Goal: Information Seeking & Learning: Learn about a topic

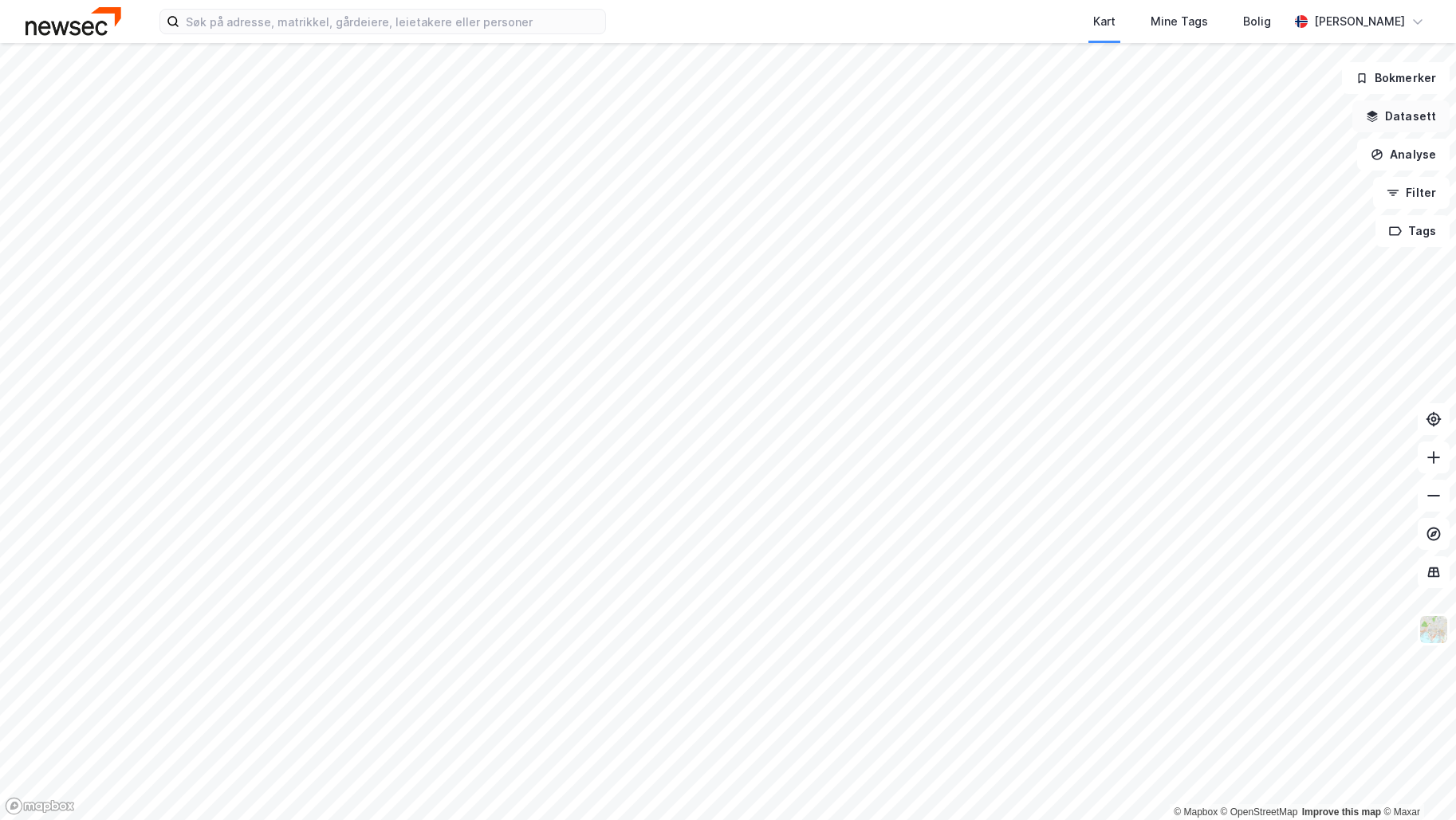
click at [1420, 123] on button "Datasett" at bounding box center [1401, 116] width 97 height 32
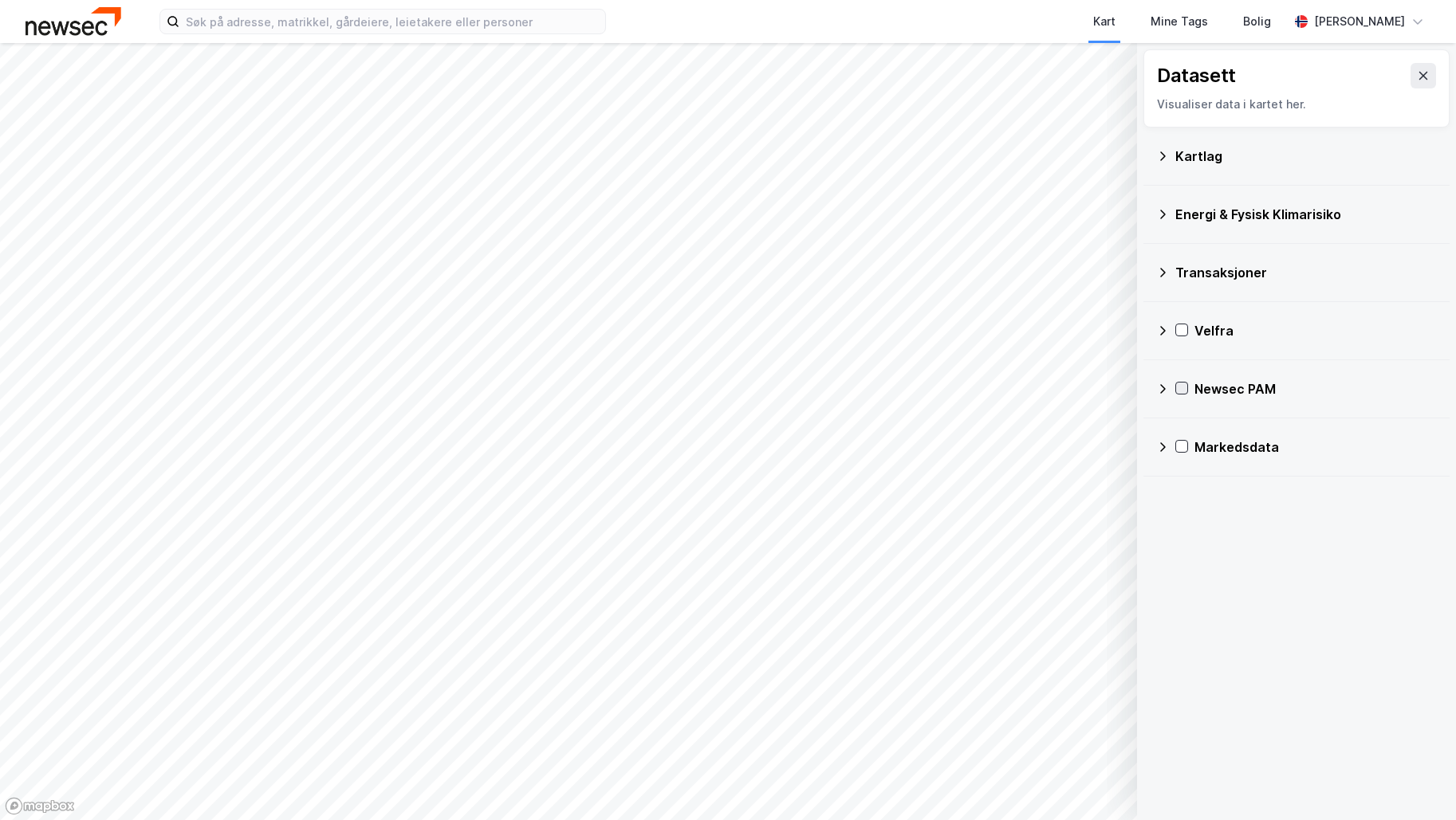
click at [1181, 388] on icon at bounding box center [1181, 388] width 11 height 11
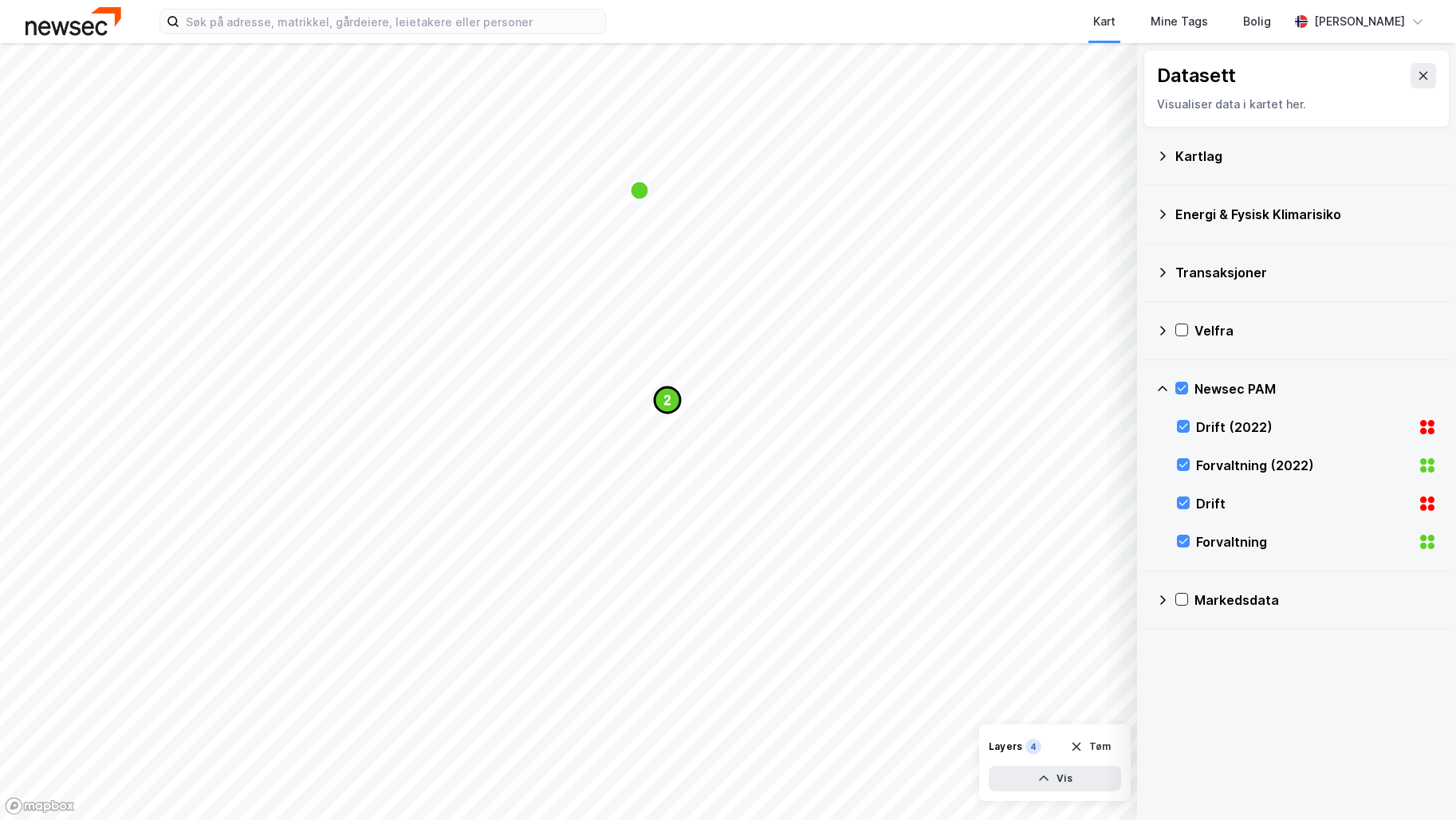
click at [667, 395] on text "2" at bounding box center [668, 400] width 7 height 13
click at [666, 402] on text "2" at bounding box center [668, 398] width 7 height 13
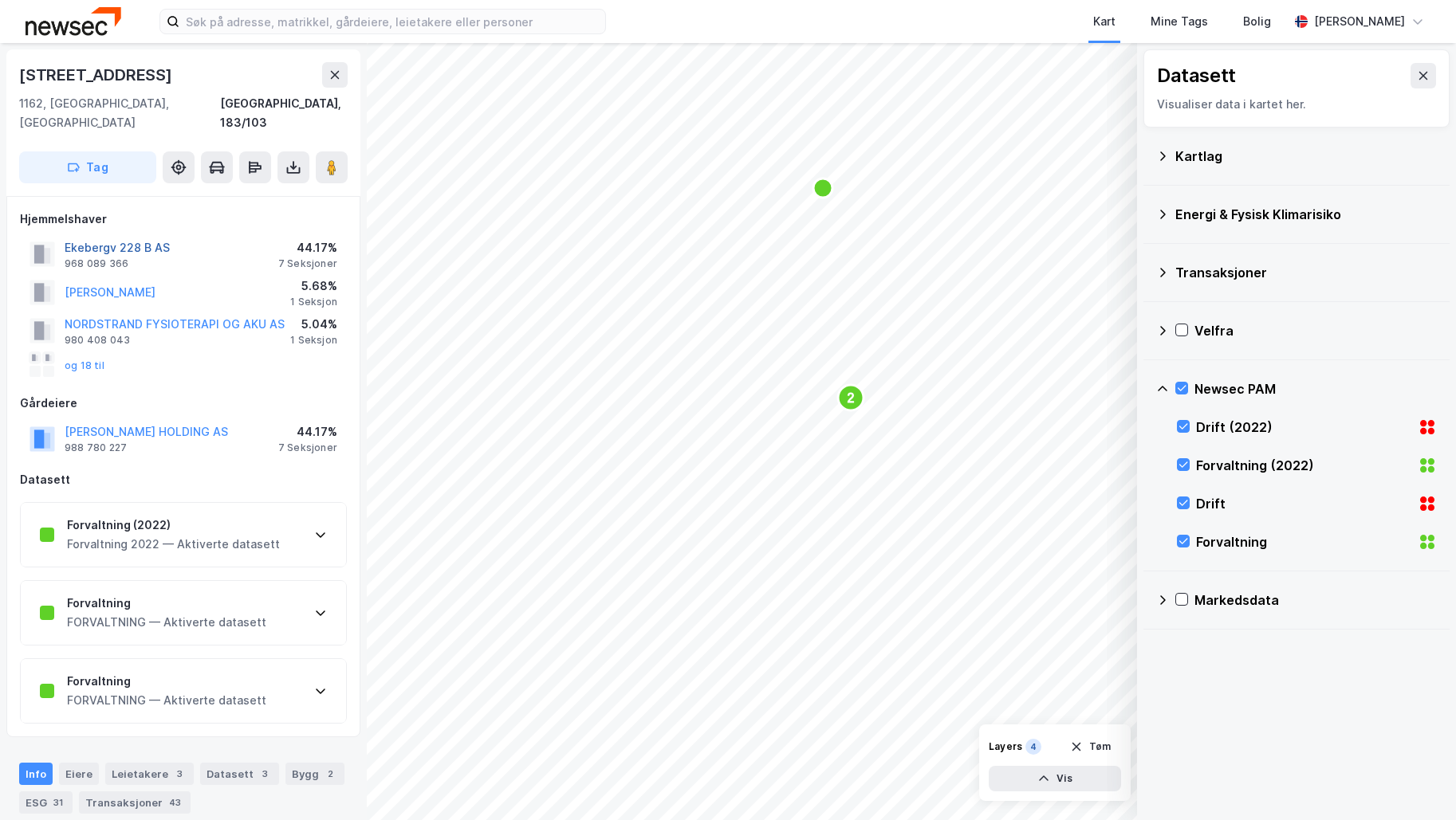
click at [0, 0] on button "Ekebergv 228 B AS" at bounding box center [0, 0] width 0 height 0
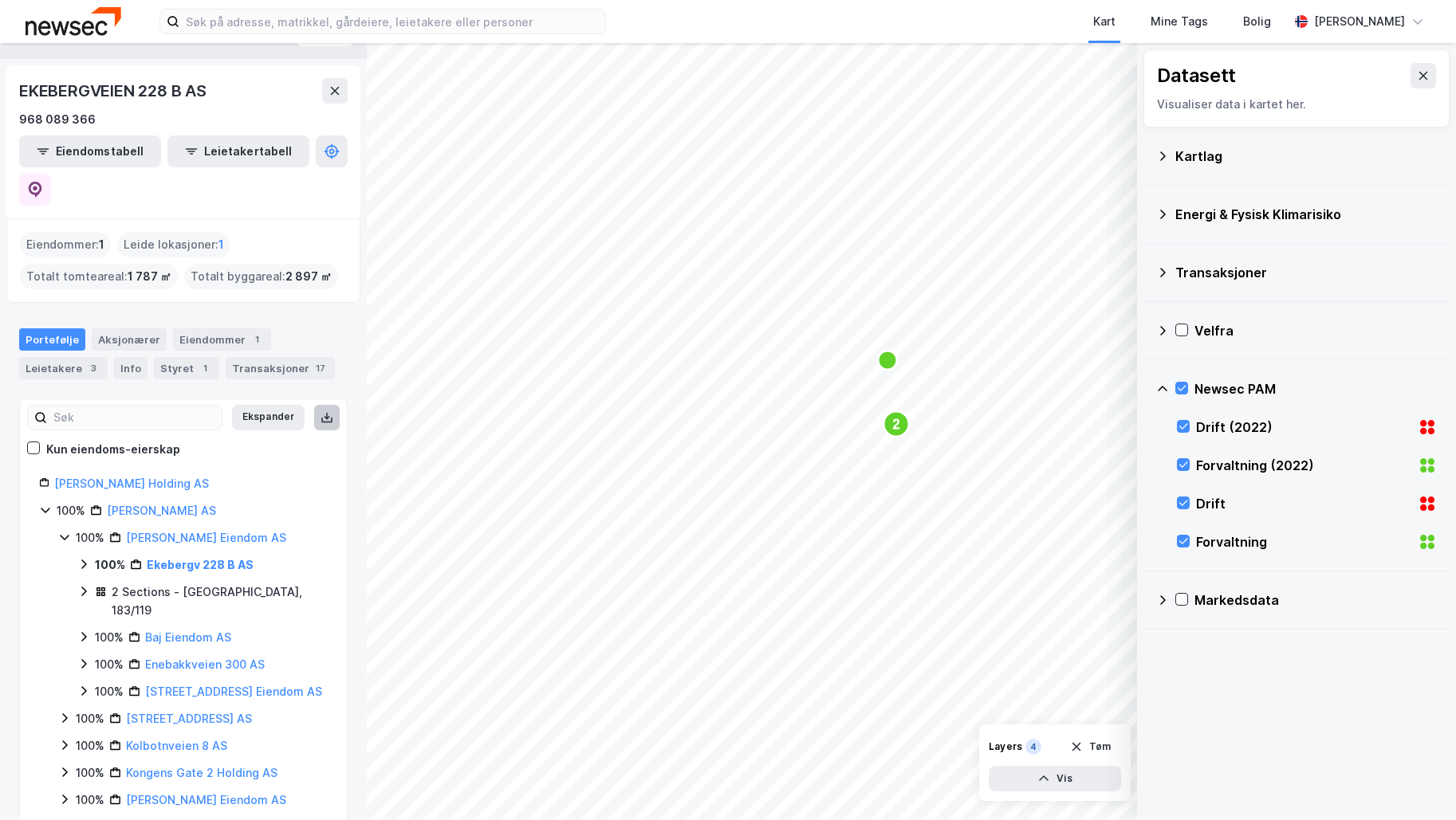
scroll to position [80, 0]
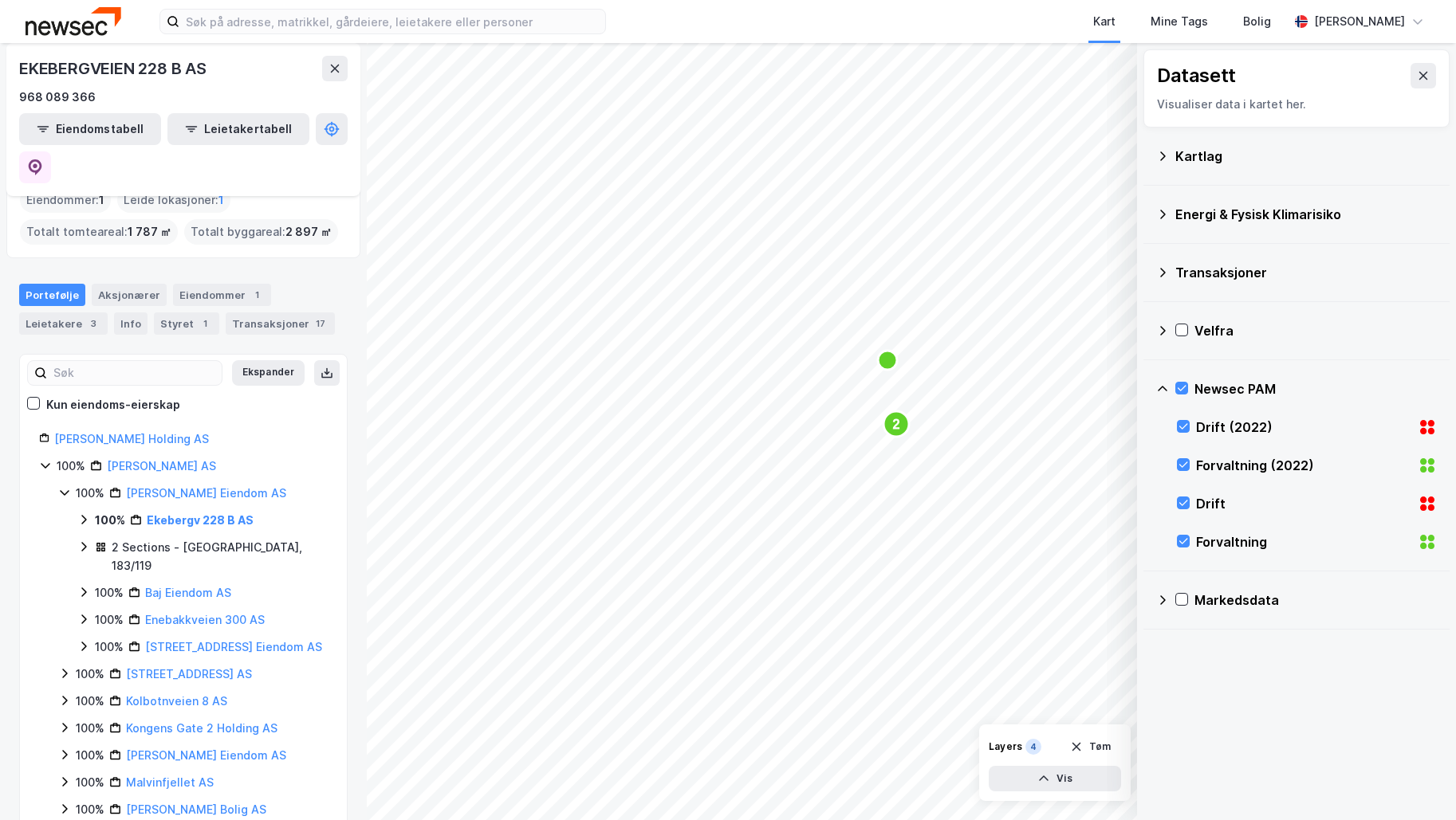
click at [77, 505] on div "100% [PERSON_NAME] Eiendom AS 100% Ekebergv 228 B AS 2 Sections - [GEOGRAPHIC_D…" at bounding box center [192, 571] width 269 height 173
click at [80, 540] on icon at bounding box center [83, 546] width 13 height 13
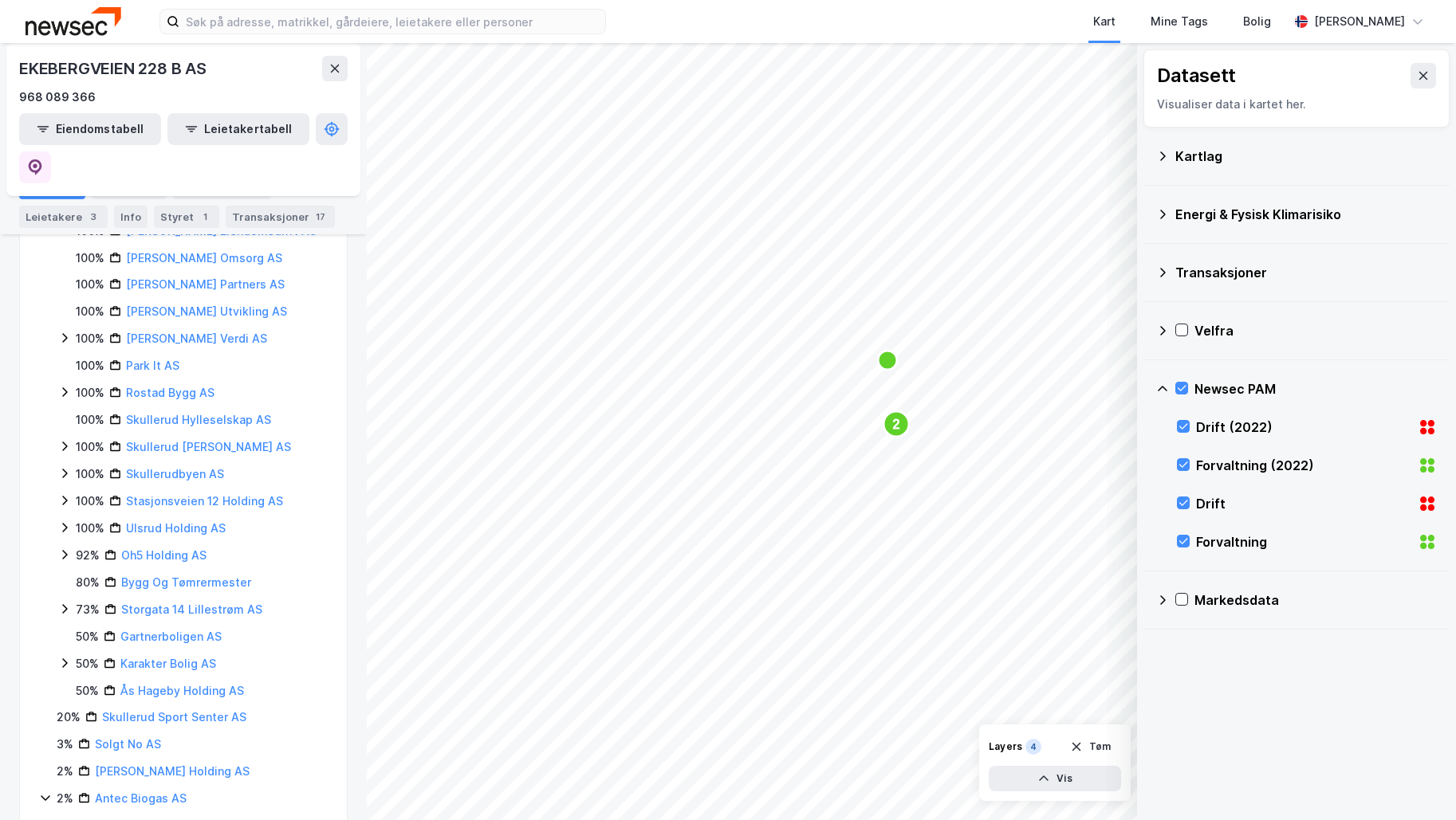
scroll to position [804, 0]
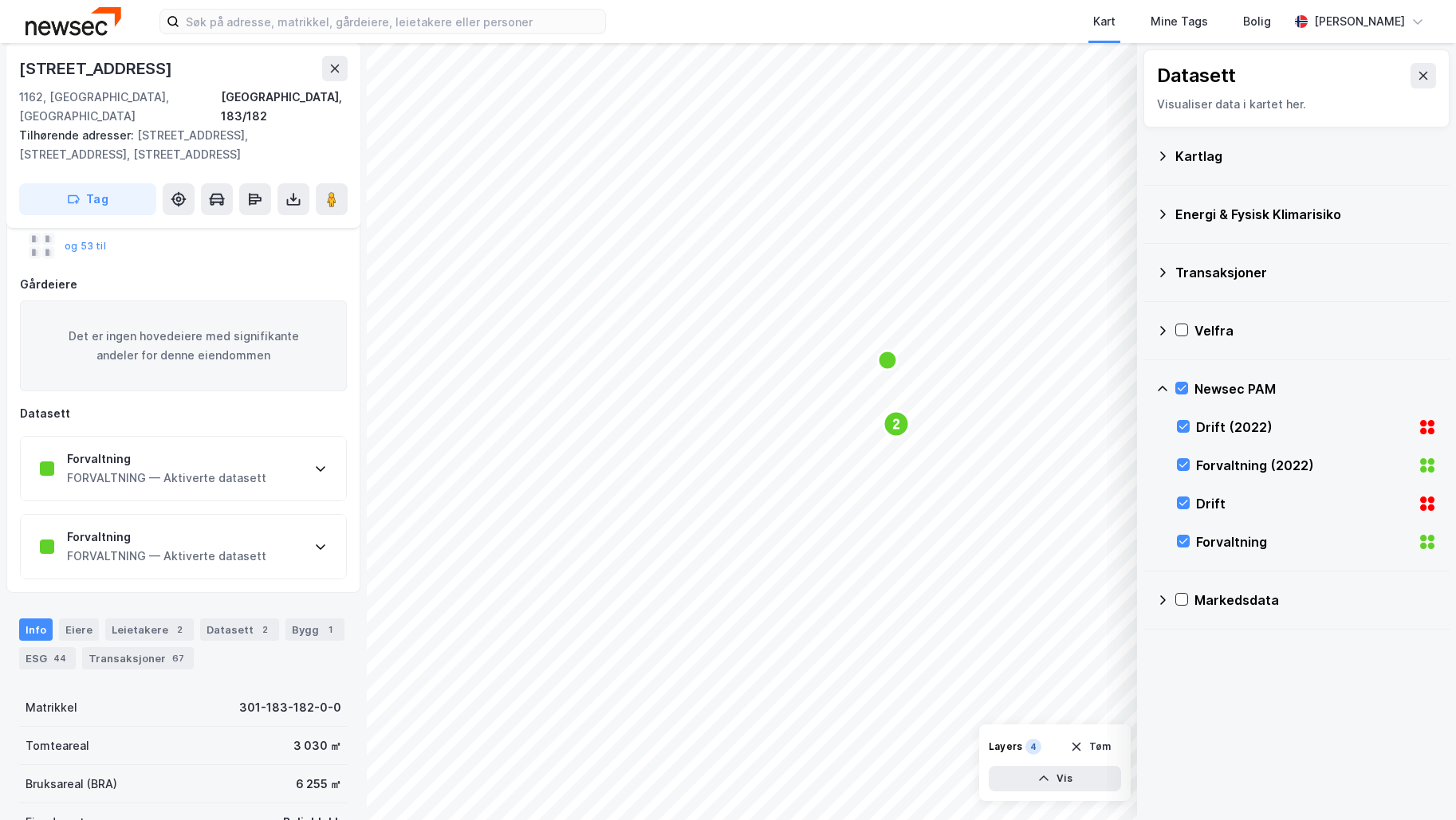
scroll to position [159, 0]
click at [317, 460] on icon at bounding box center [320, 466] width 13 height 13
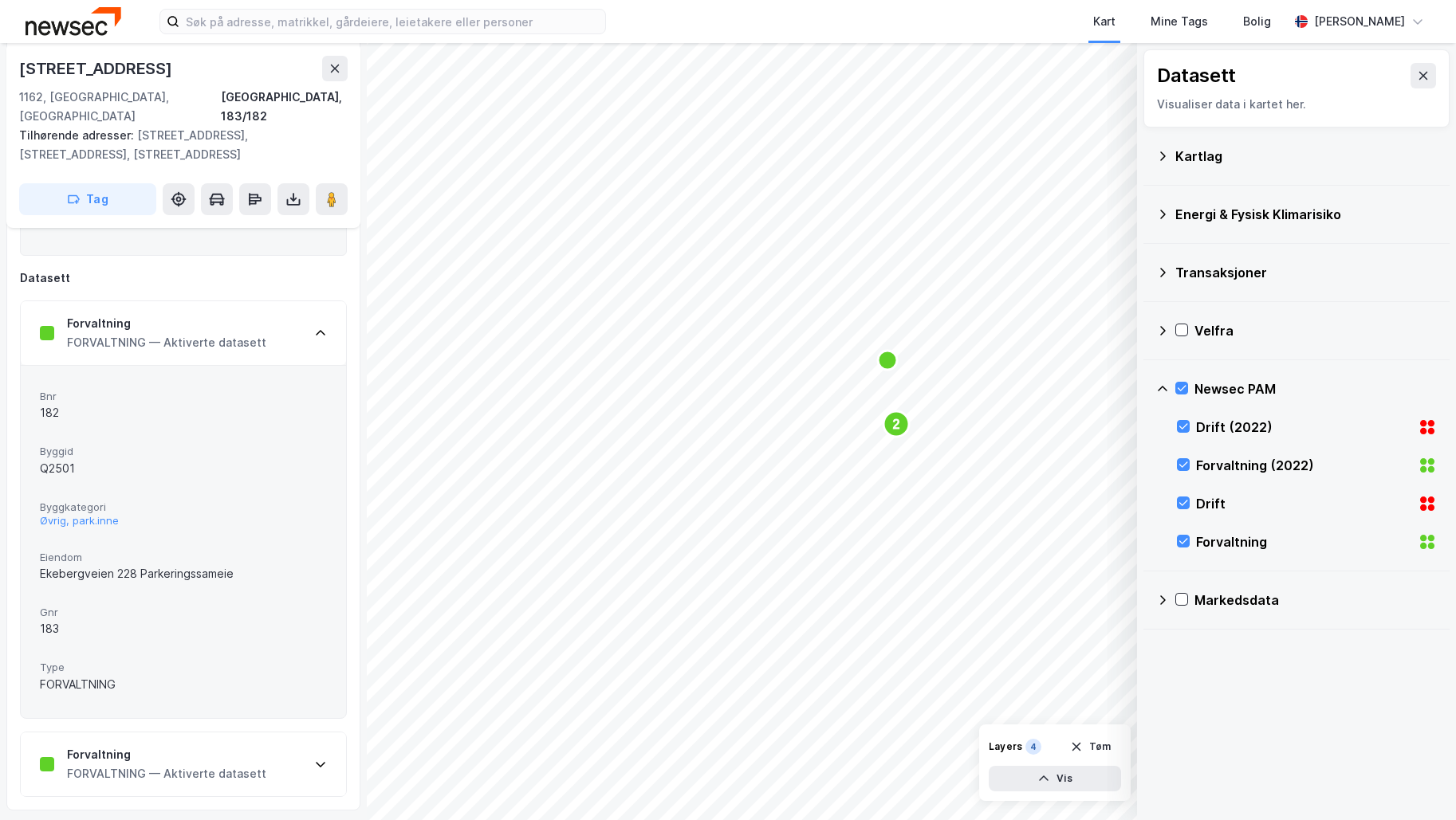
scroll to position [319, 0]
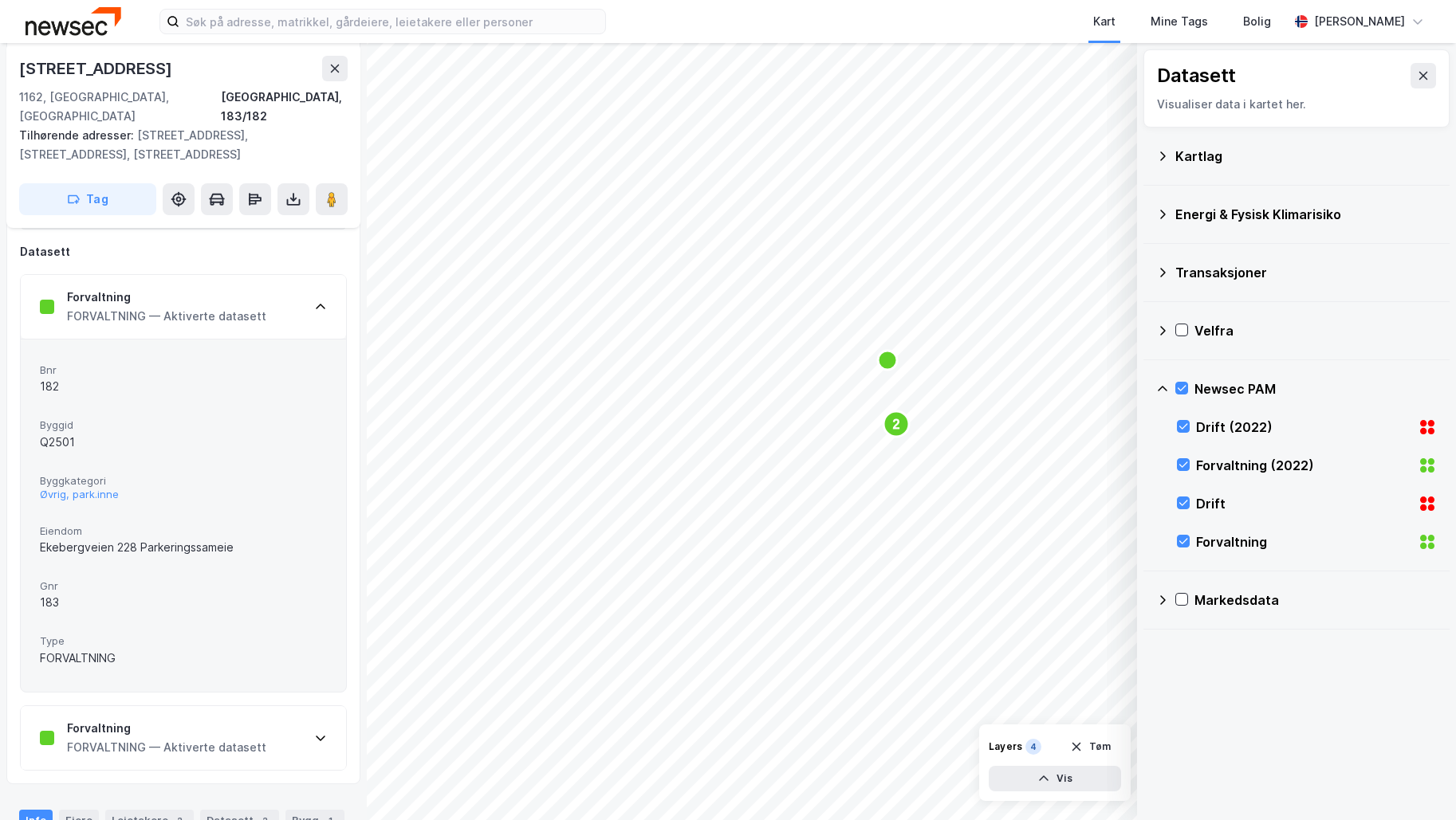
click at [318, 300] on icon at bounding box center [320, 307] width 13 height 13
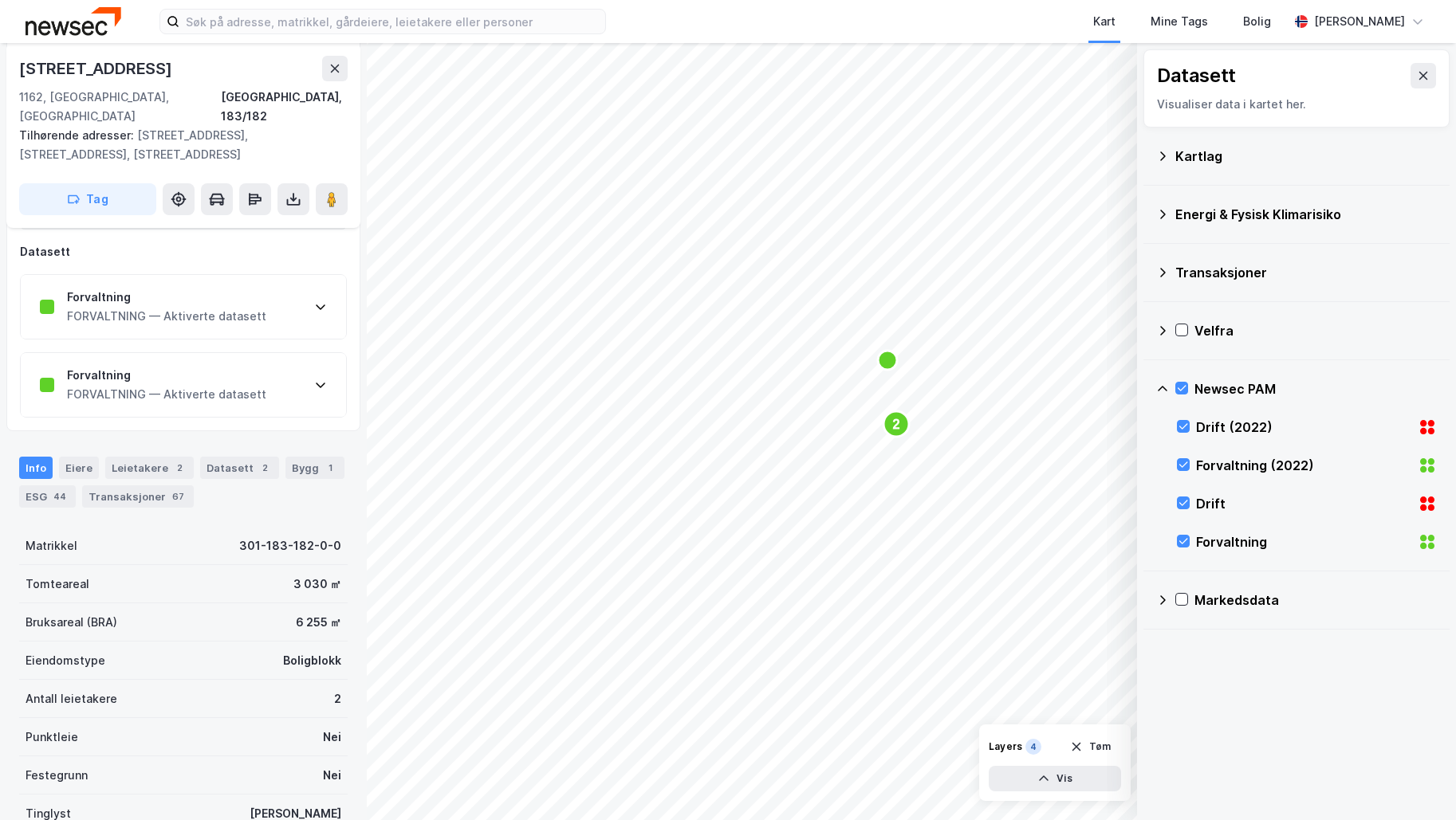
click at [318, 378] on icon at bounding box center [320, 385] width 13 height 13
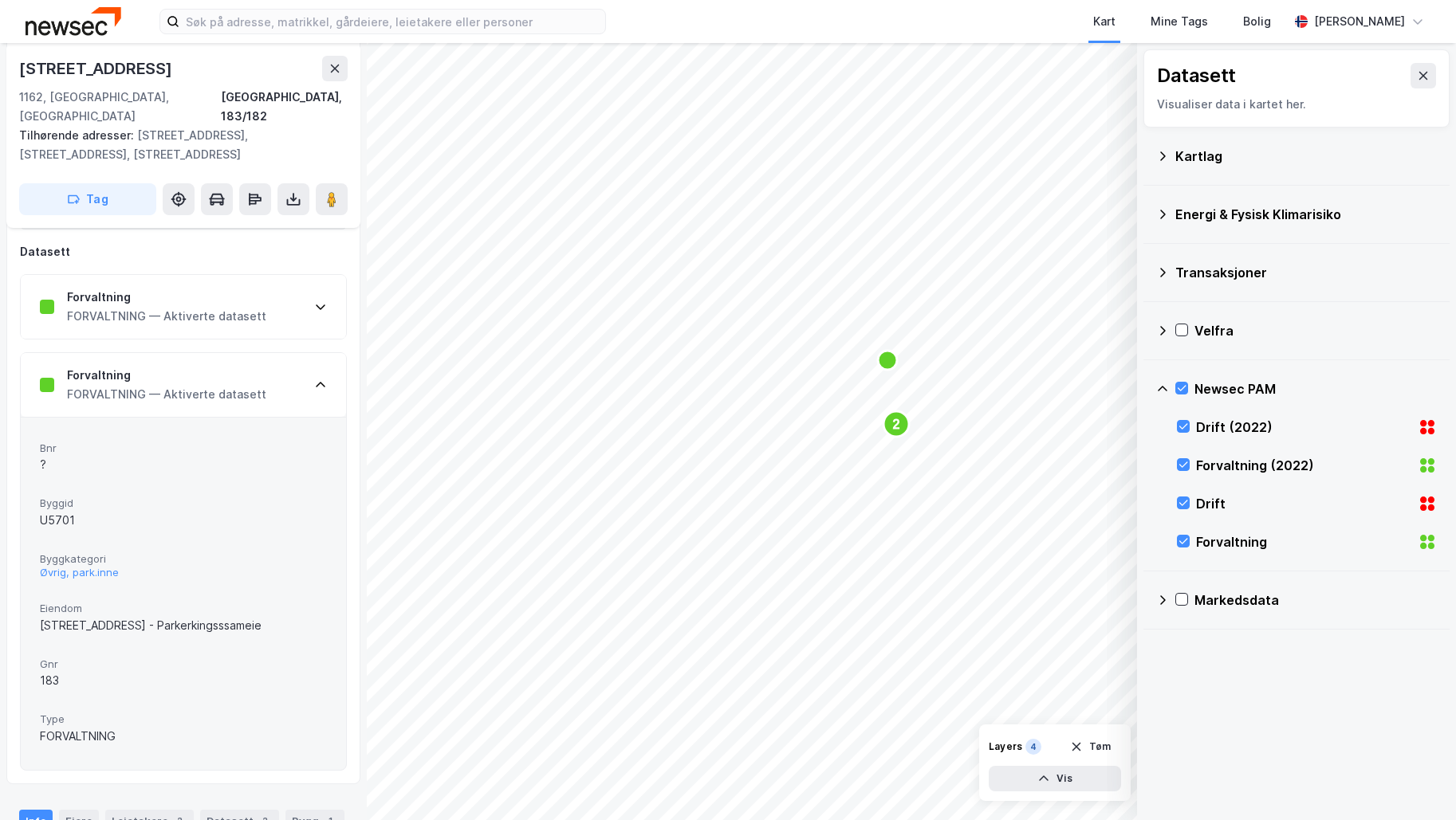
click at [323, 382] on icon at bounding box center [320, 385] width 10 height 5
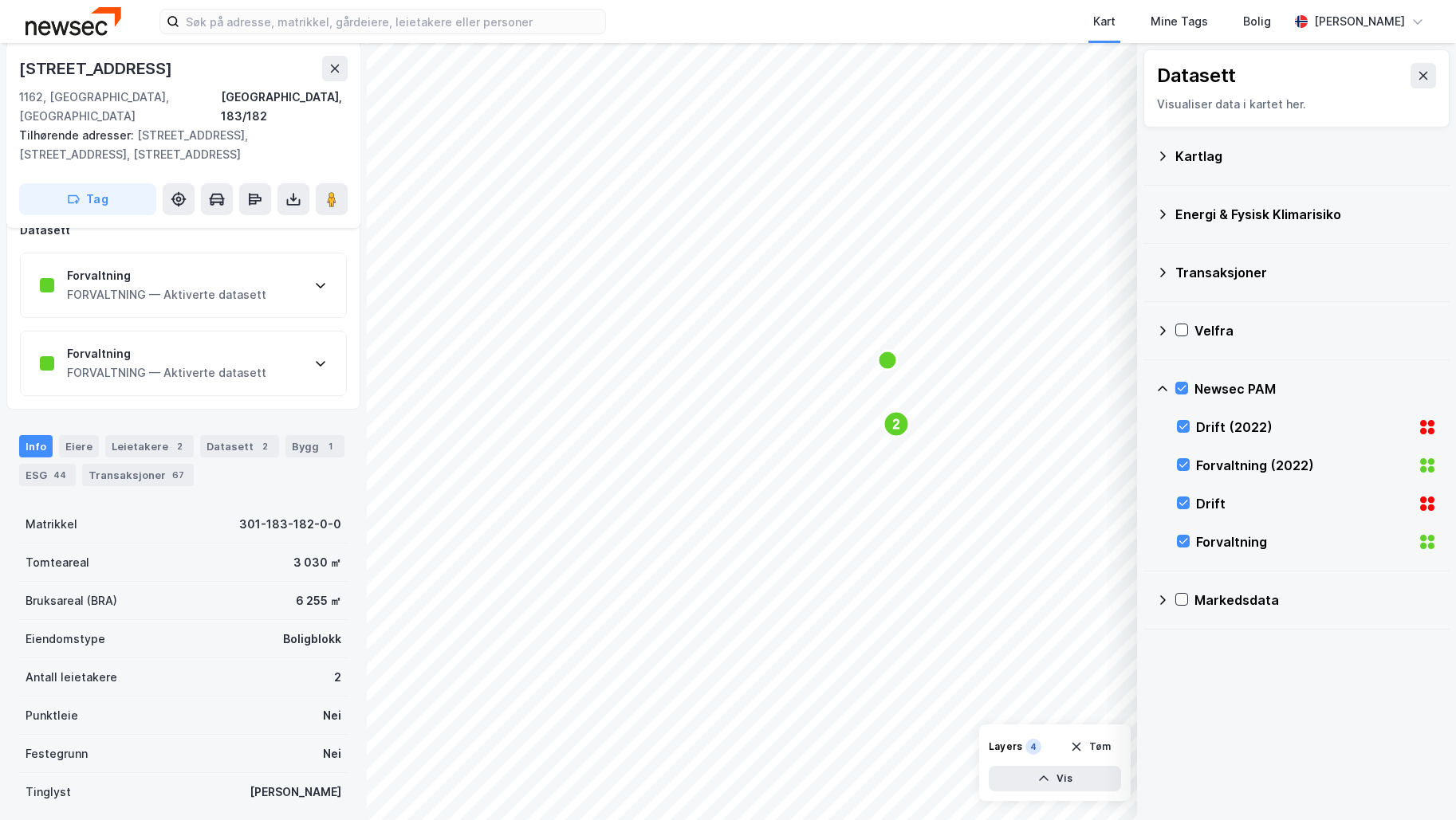
scroll to position [399, 0]
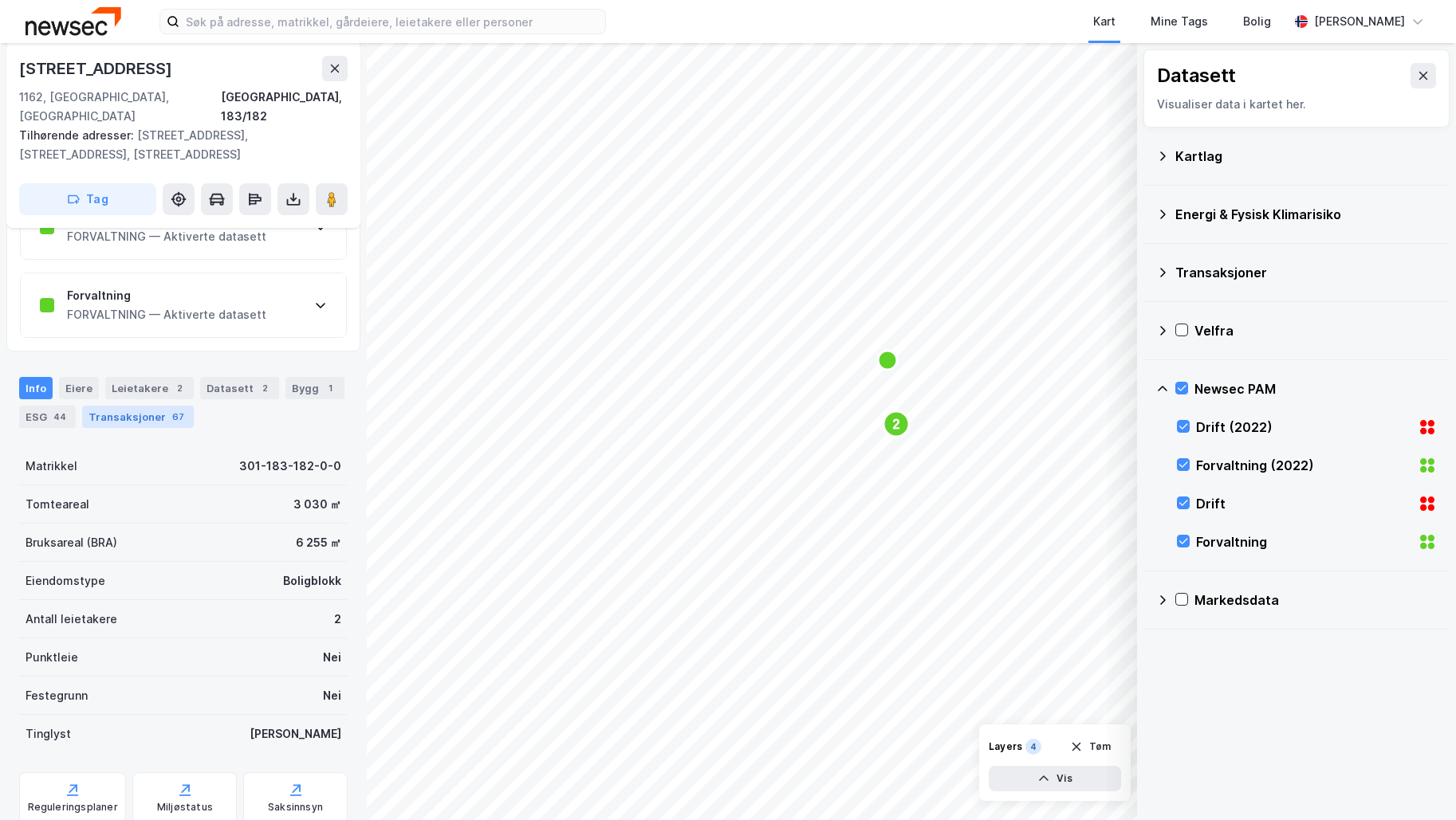
click at [123, 406] on div "Transaksjoner 67" at bounding box center [138, 417] width 112 height 22
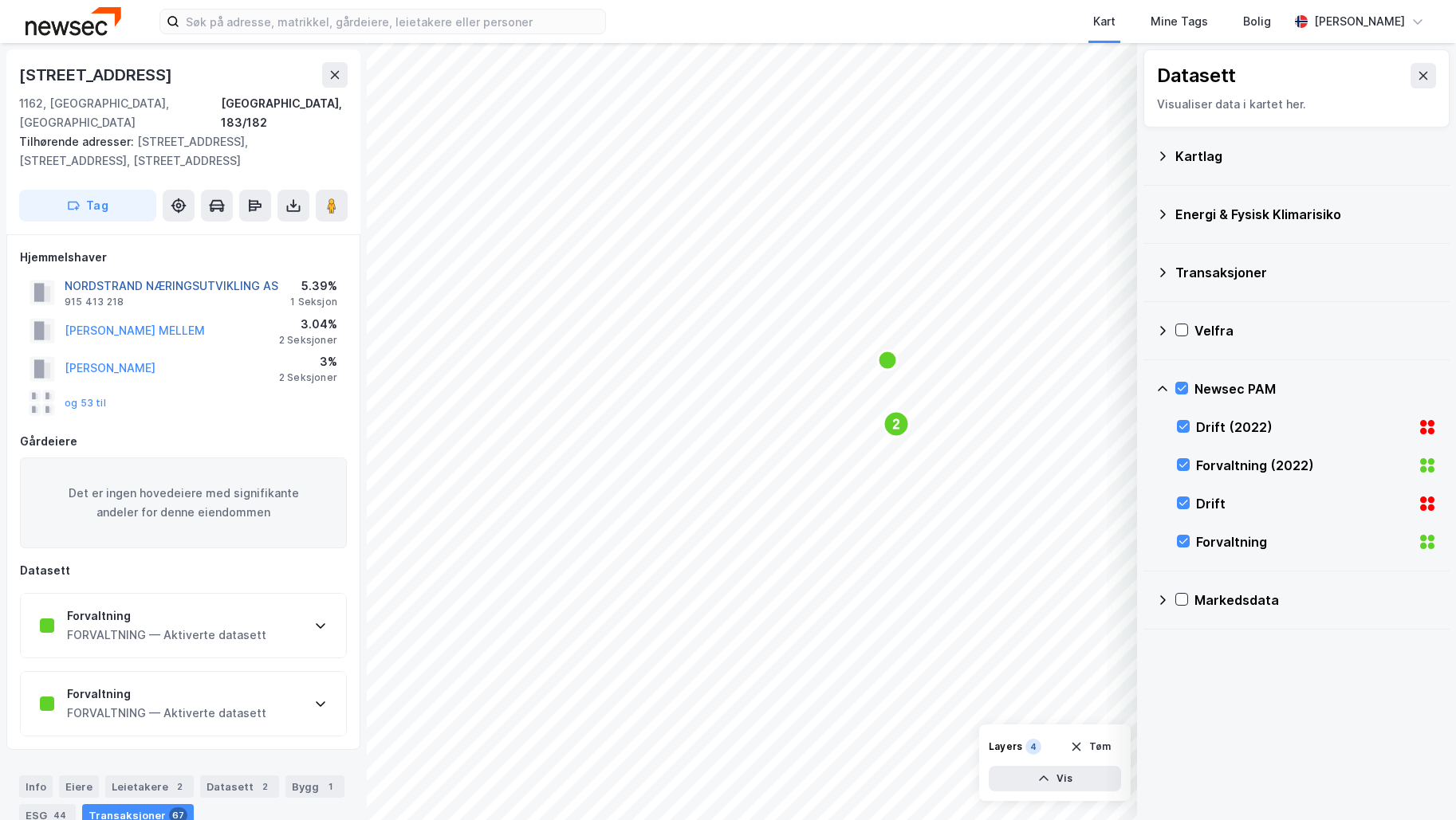
click at [0, 0] on button "NORDSTRAND NÆRINGSUTVIKLING AS" at bounding box center [0, 0] width 0 height 0
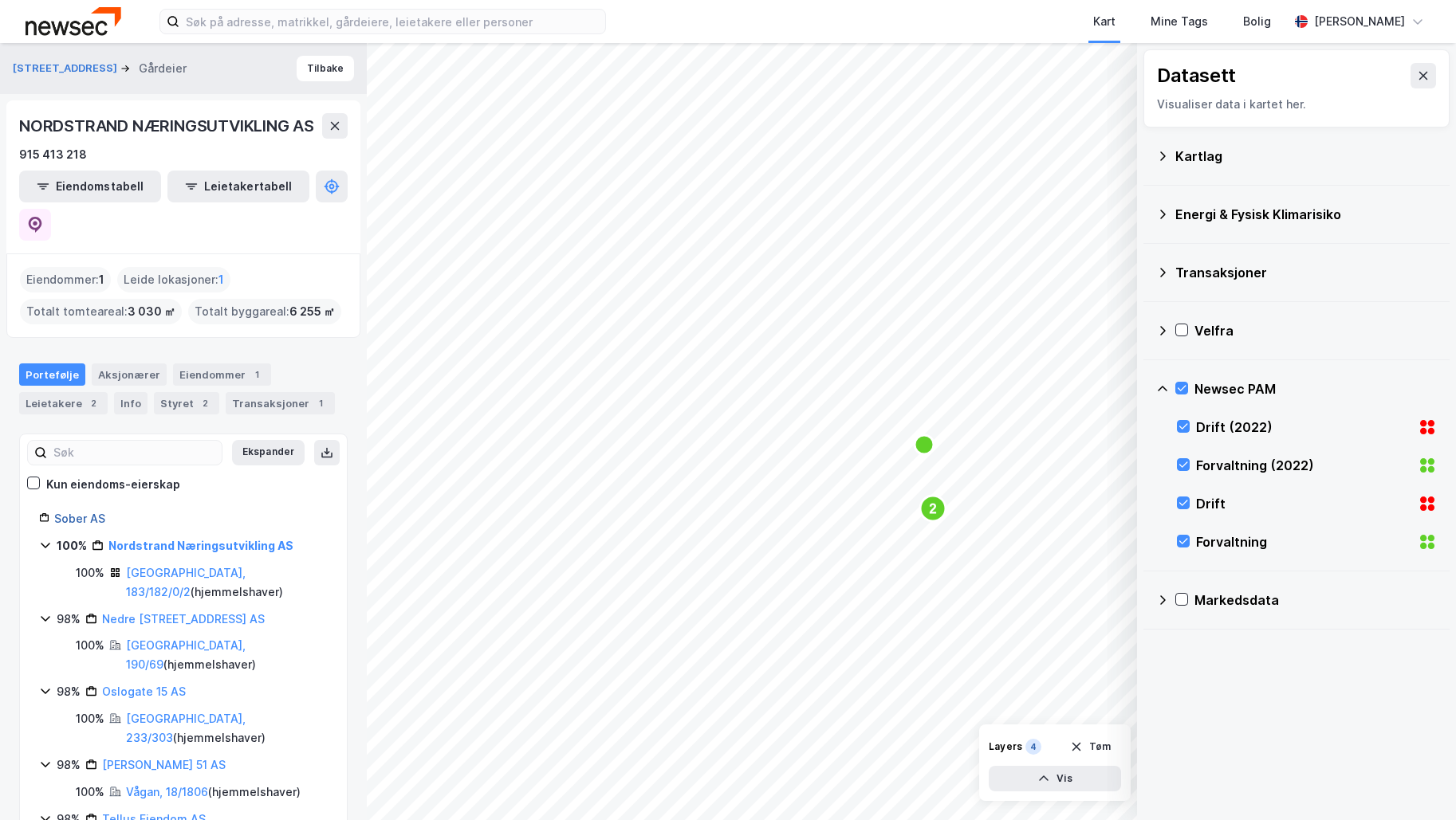
click at [80, 511] on link "Sober AS" at bounding box center [80, 518] width 51 height 13
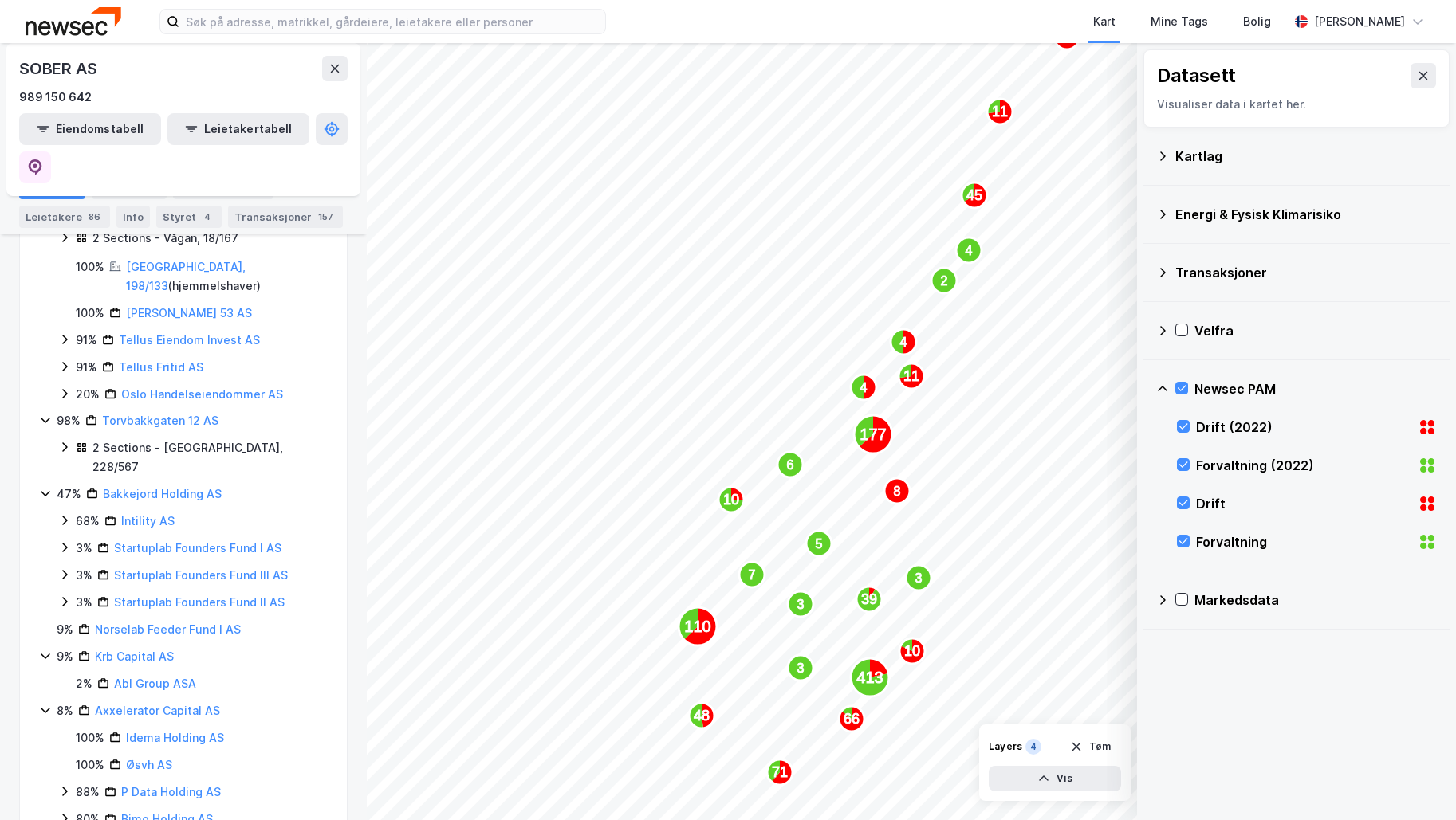
scroll to position [82, 0]
